Goal: Browse casually

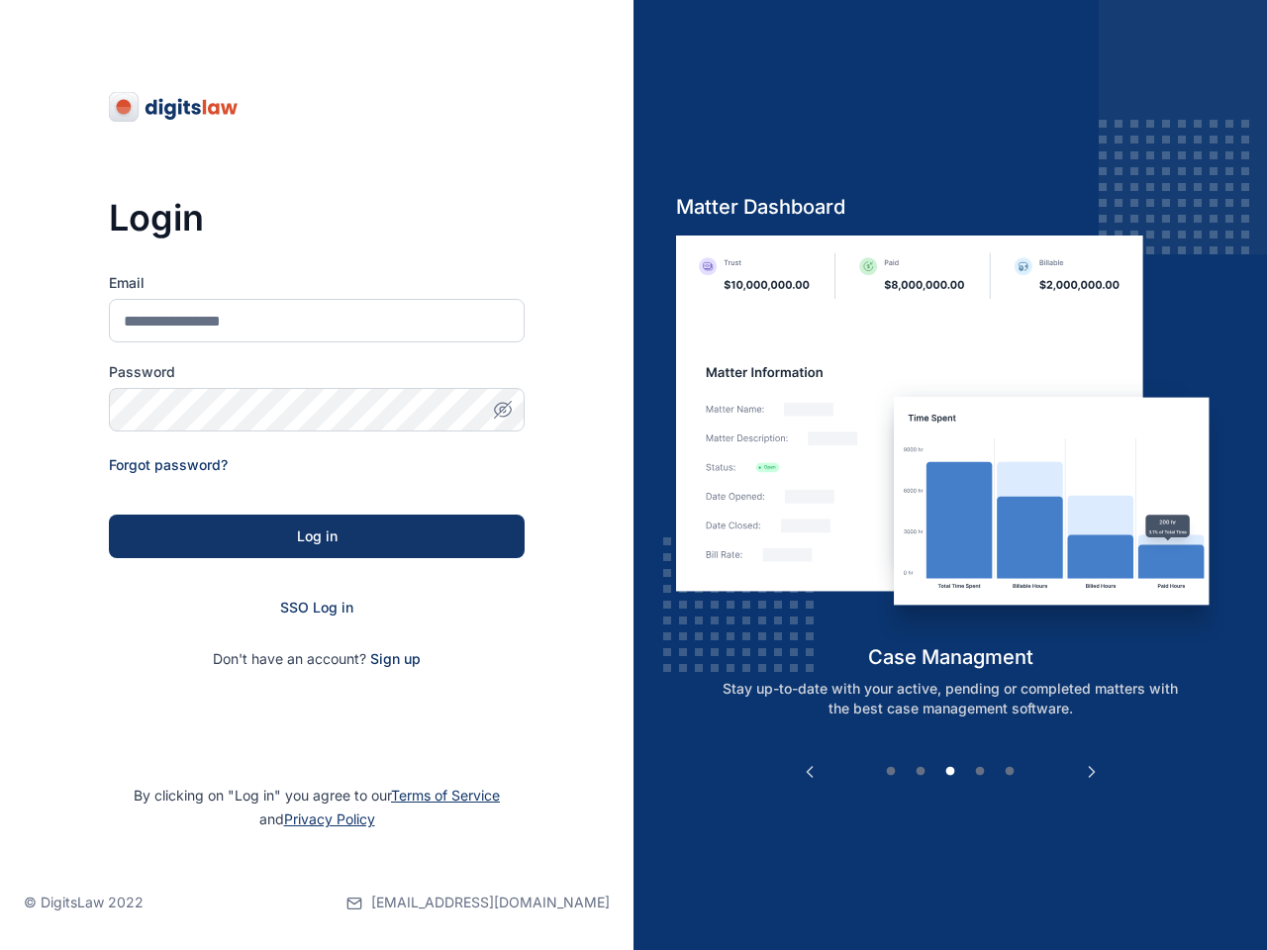
click at [634, 475] on div "Previous Client List client management Skip the traffic and afternoon client-br…" at bounding box center [951, 475] width 634 height 950
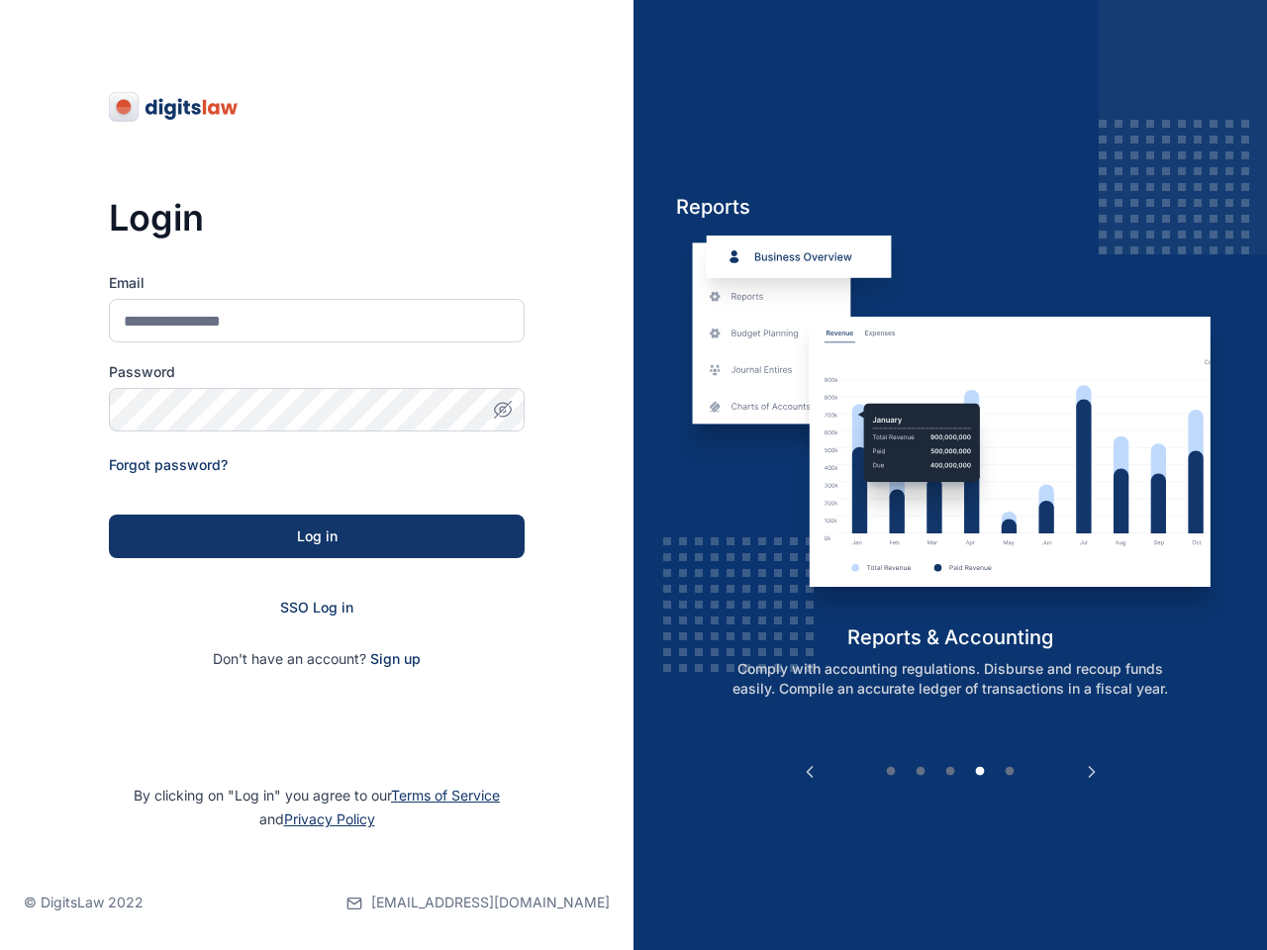
click at [503, 410] on icon "button" at bounding box center [502, 409] width 5 height 5
click at [810, 772] on button "Previous" at bounding box center [810, 772] width 20 height 20
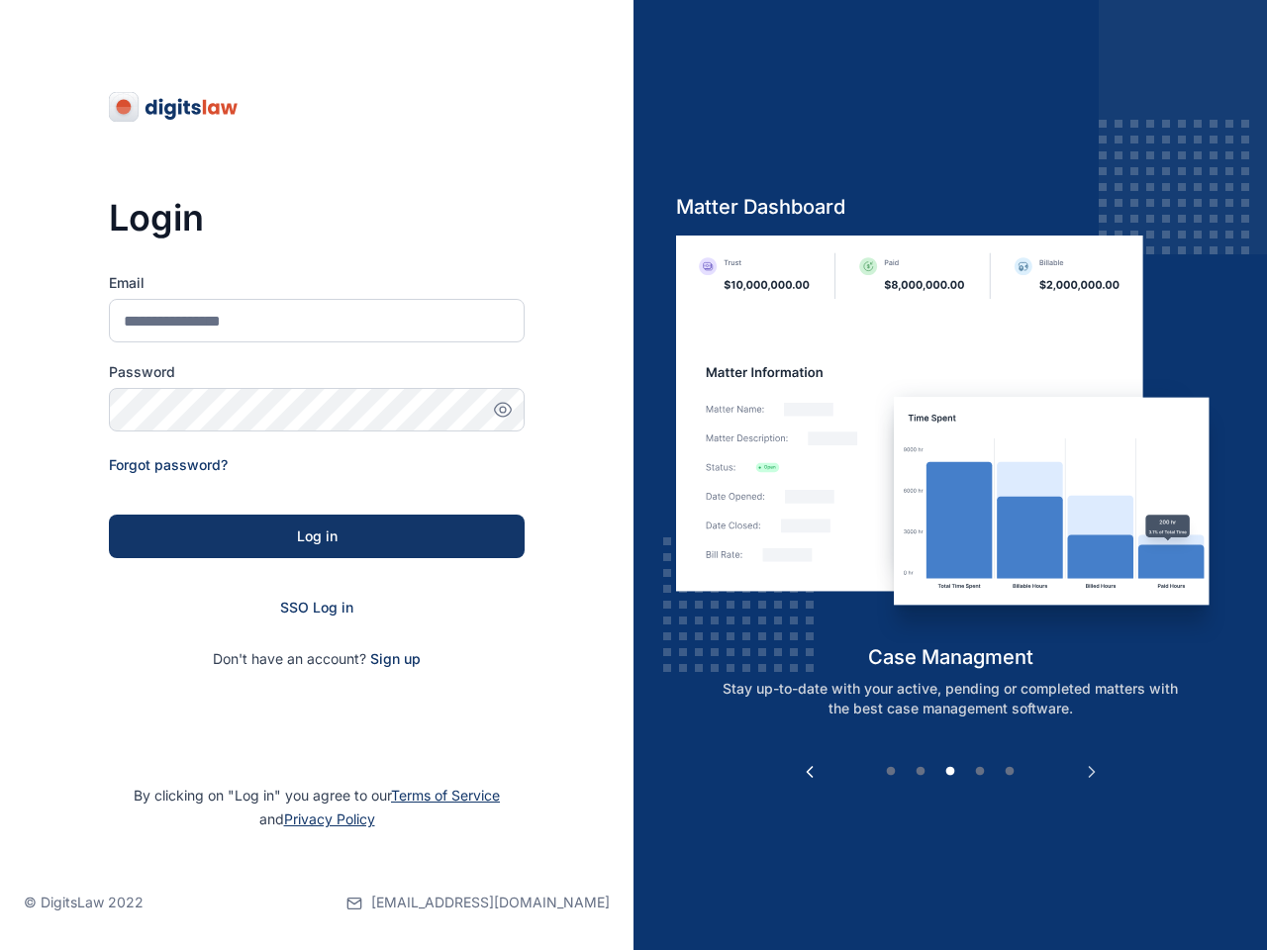
click at [1092, 772] on button "Next" at bounding box center [1092, 772] width 20 height 20
click at [891, 772] on button "1" at bounding box center [891, 772] width 20 height 20
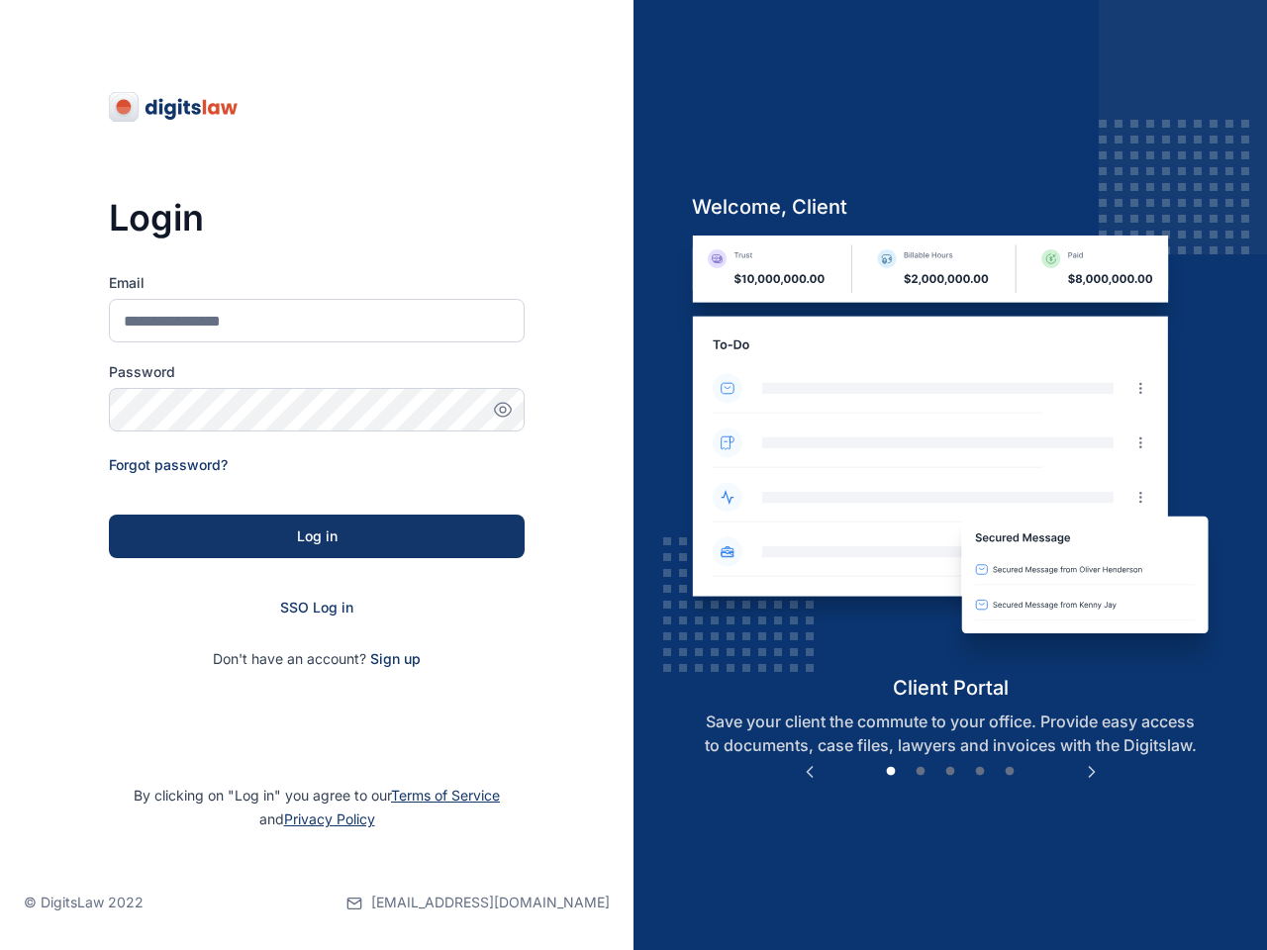
click at [921, 772] on button "2" at bounding box center [921, 772] width 20 height 20
click at [950, 772] on button "3" at bounding box center [951, 772] width 20 height 20
click at [980, 772] on button "4" at bounding box center [980, 772] width 20 height 20
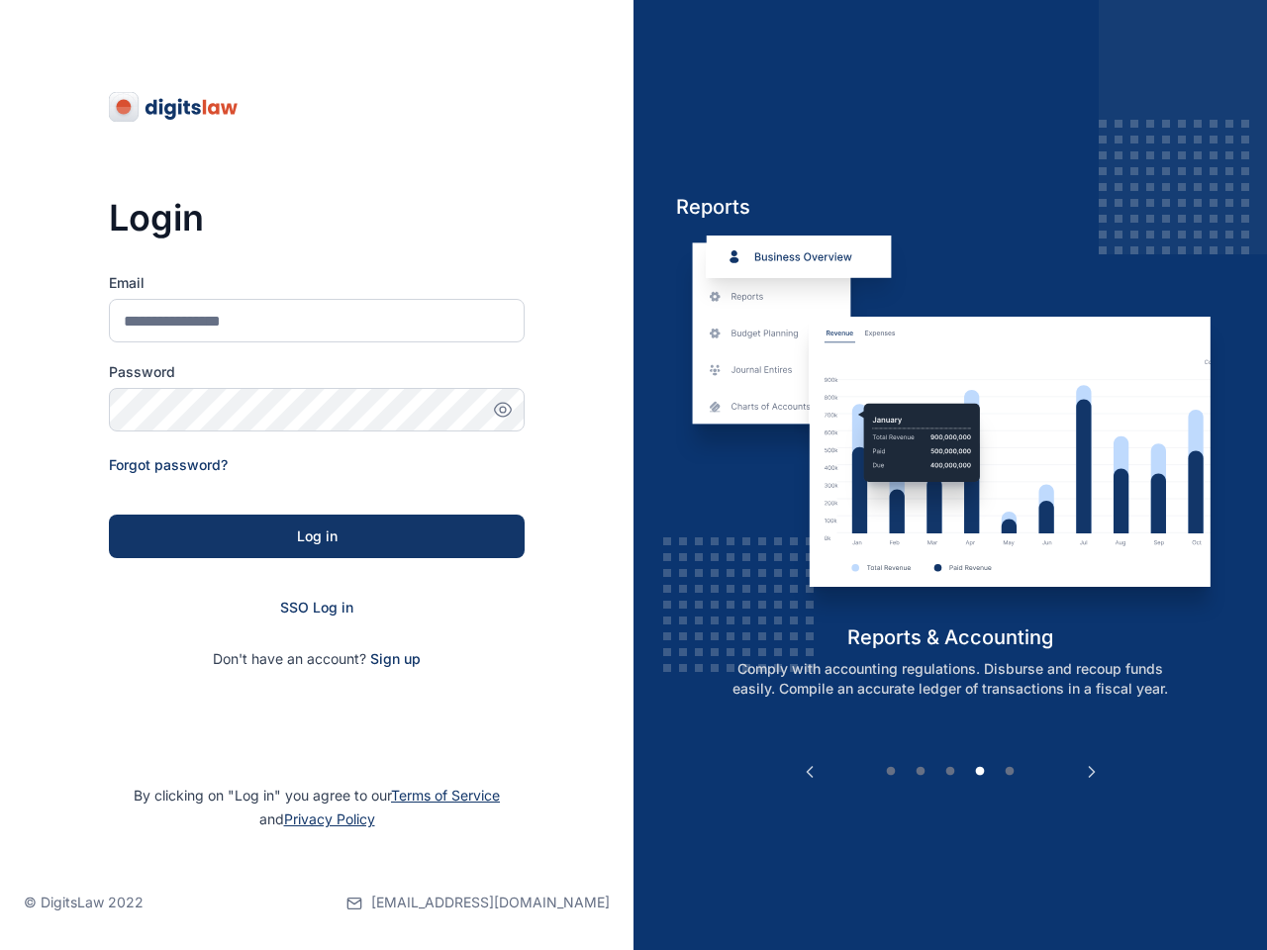
click at [1010, 772] on button "5" at bounding box center [1010, 772] width 20 height 20
